Goal: Task Accomplishment & Management: Manage account settings

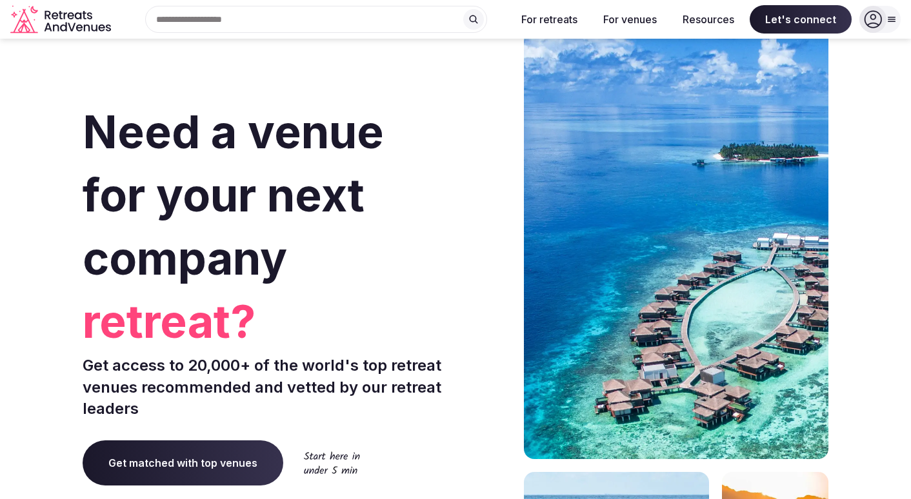
click at [874, 23] on icon at bounding box center [873, 19] width 18 height 18
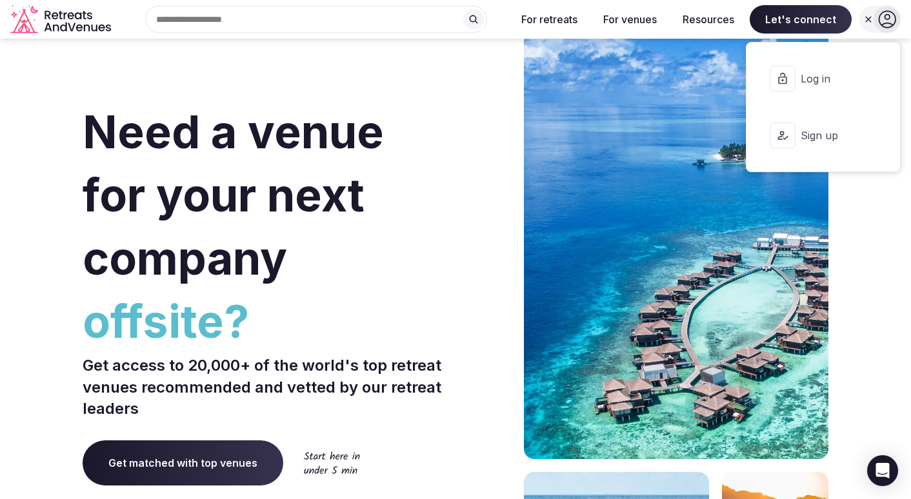
click at [838, 83] on span "Log in" at bounding box center [832, 79] width 62 height 14
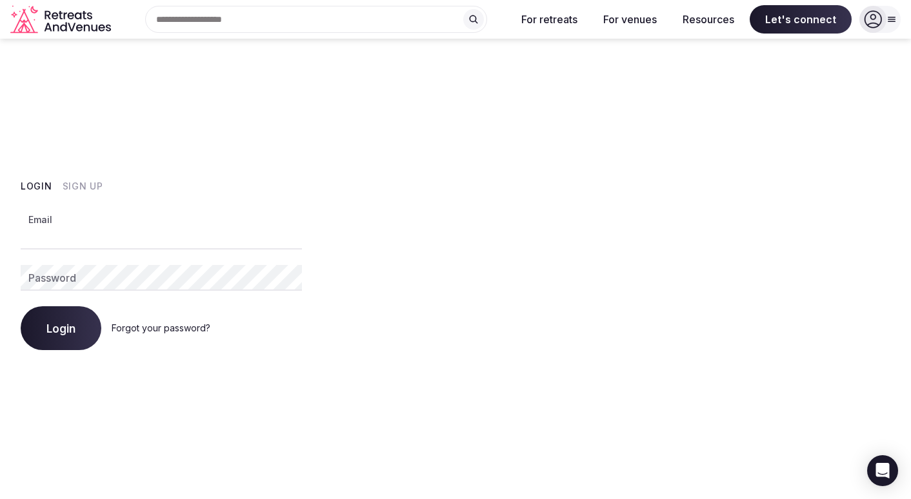
type input "**********"
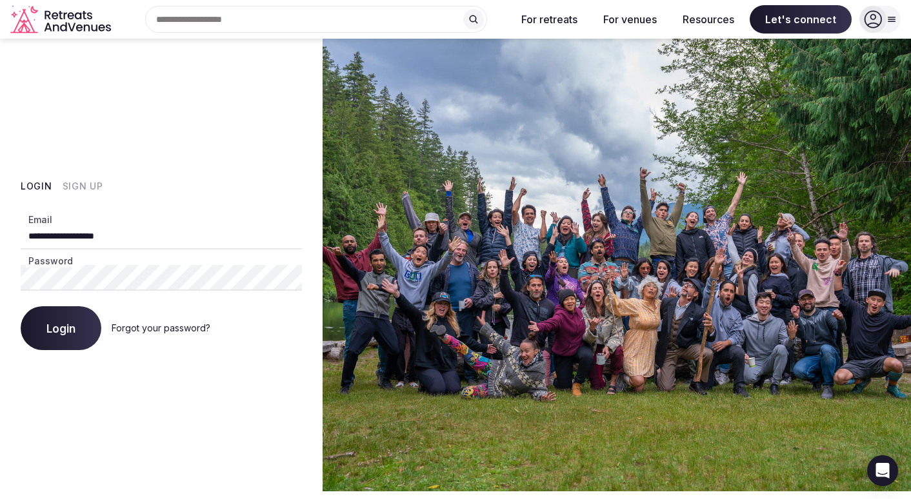
click at [61, 328] on button "Login" at bounding box center [61, 329] width 81 height 44
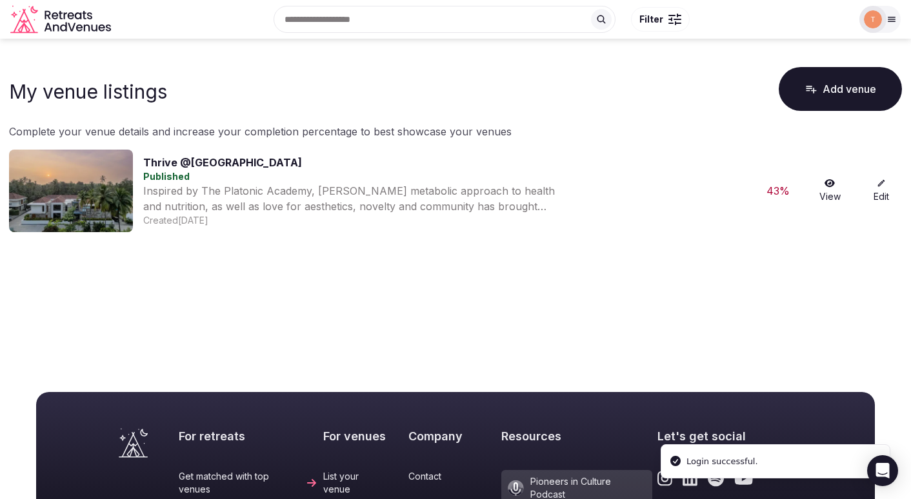
click at [887, 22] on icon at bounding box center [892, 19] width 10 height 10
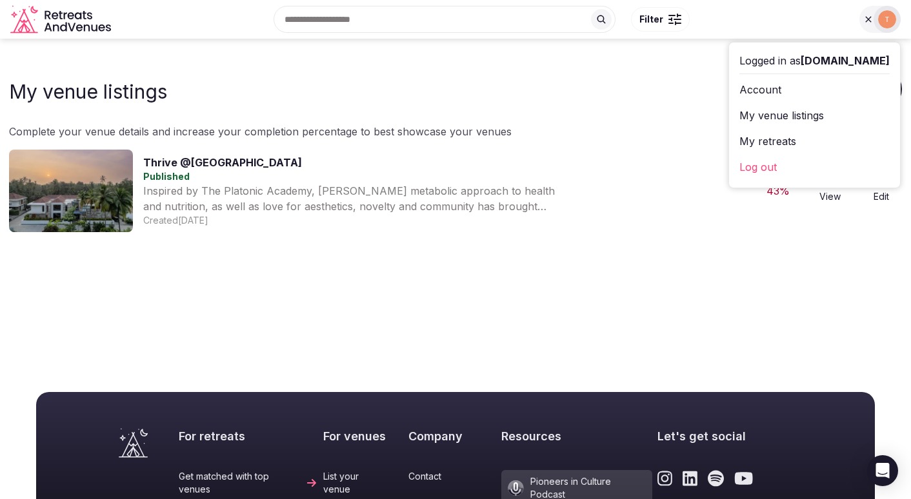
click at [796, 116] on link "My venue listings" at bounding box center [814, 115] width 150 height 21
click at [784, 87] on link "Account" at bounding box center [814, 89] width 150 height 21
